Goal: Information Seeking & Learning: Learn about a topic

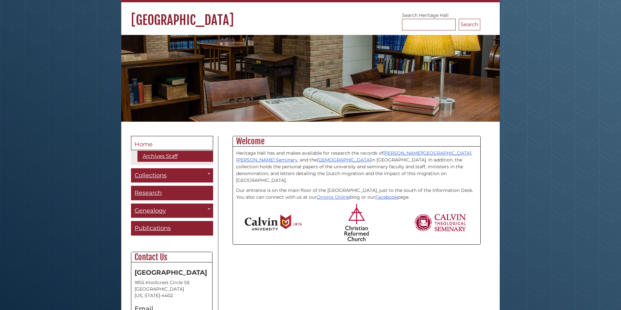
scroll to position [47, 0]
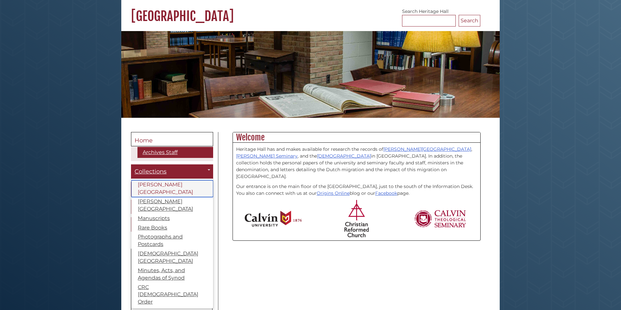
click at [163, 185] on link "[PERSON_NAME][GEOGRAPHIC_DATA]" at bounding box center [172, 188] width 82 height 17
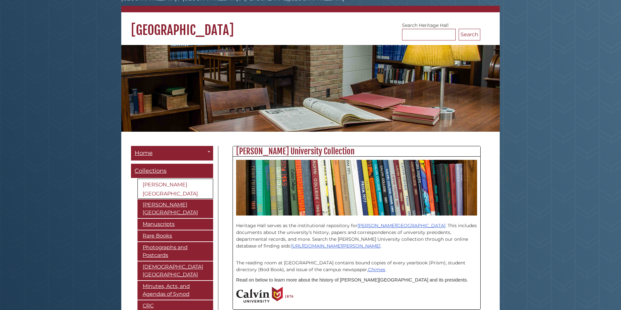
scroll to position [33, 0]
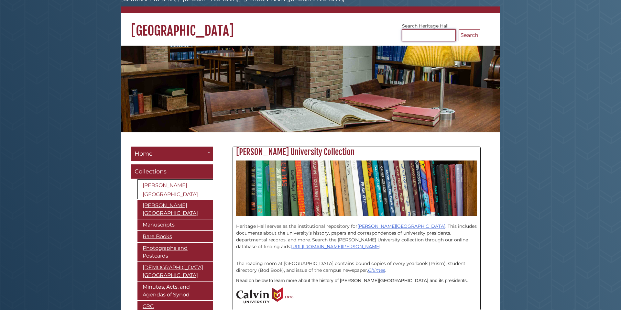
click at [422, 35] on input "Search [GEOGRAPHIC_DATA]" at bounding box center [429, 35] width 54 height 12
type input "*"
type input "**********"
click at [459, 29] on button "Search" at bounding box center [470, 35] width 22 height 12
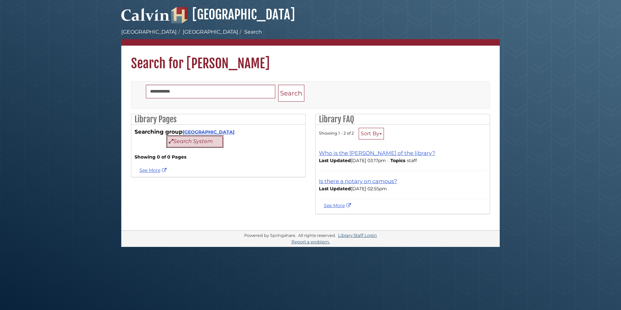
click at [194, 143] on button "Search System" at bounding box center [195, 141] width 56 height 11
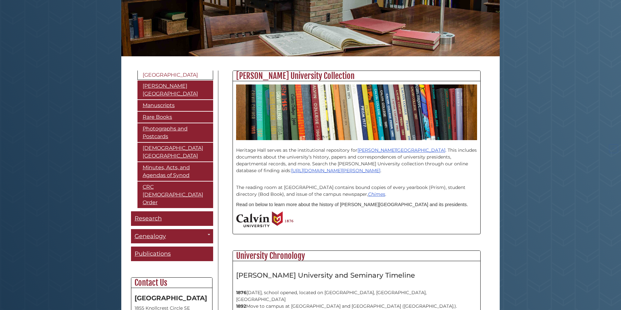
scroll to position [327, 248]
click at [154, 215] on span "Research" at bounding box center [148, 218] width 27 height 7
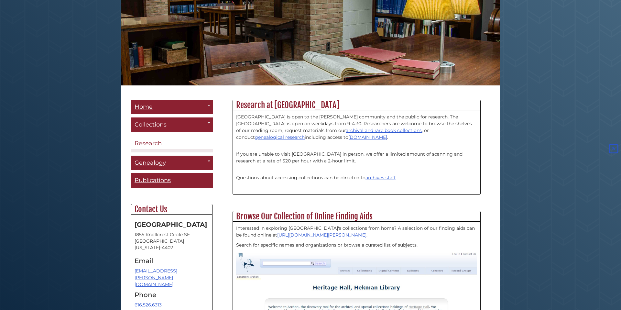
scroll to position [171, 0]
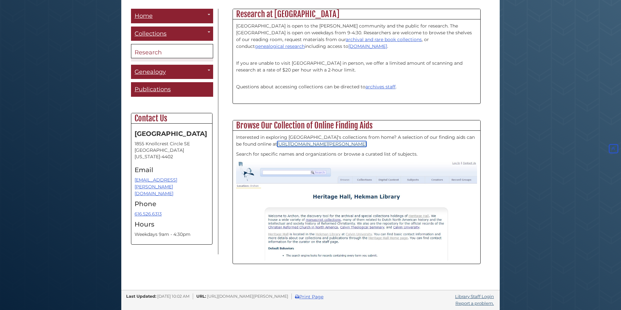
click at [283, 143] on link "[URL][DOMAIN_NAME][PERSON_NAME]" at bounding box center [321, 144] width 89 height 6
